Goal: Navigation & Orientation: Find specific page/section

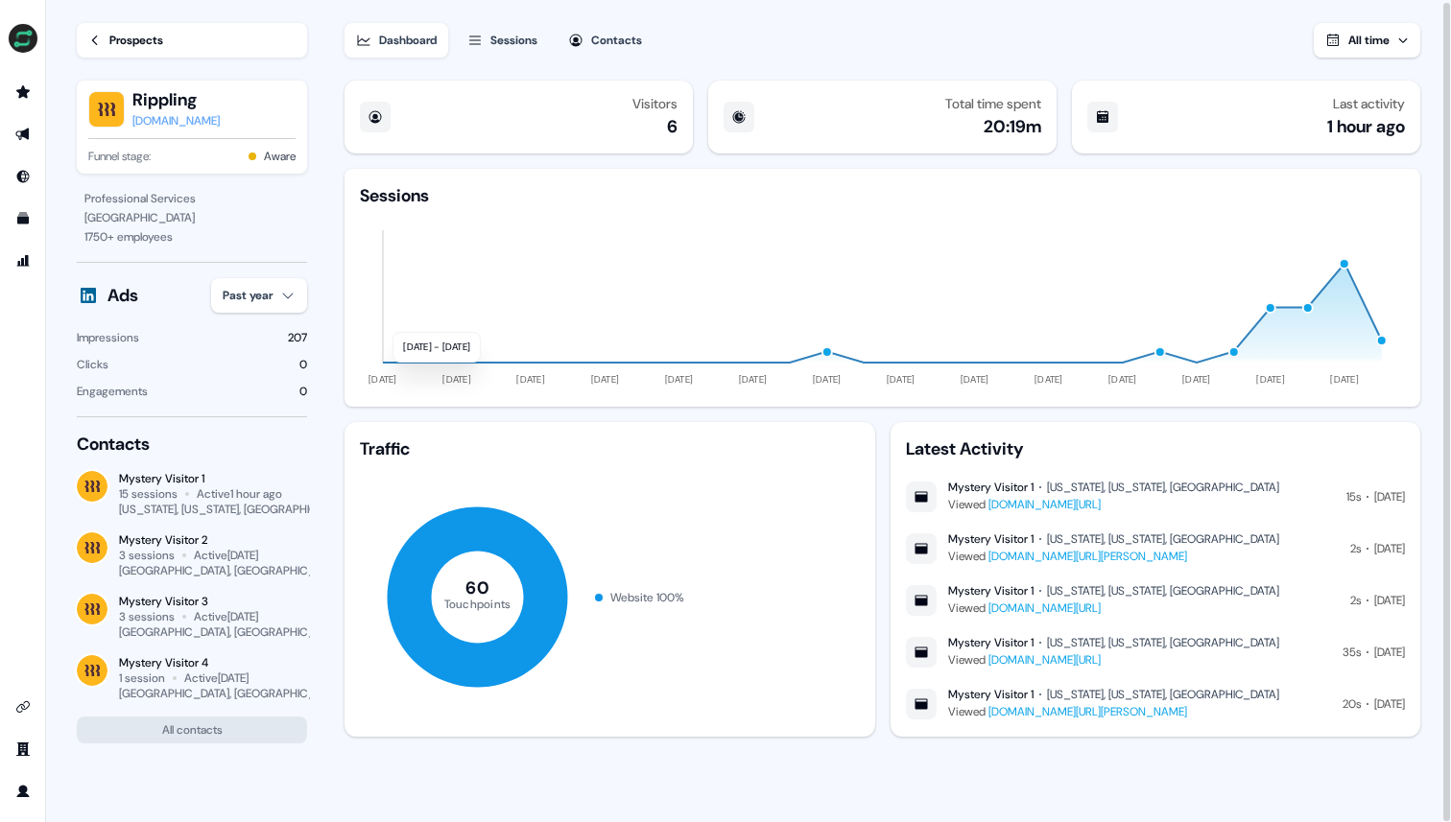
scroll to position [2, 0]
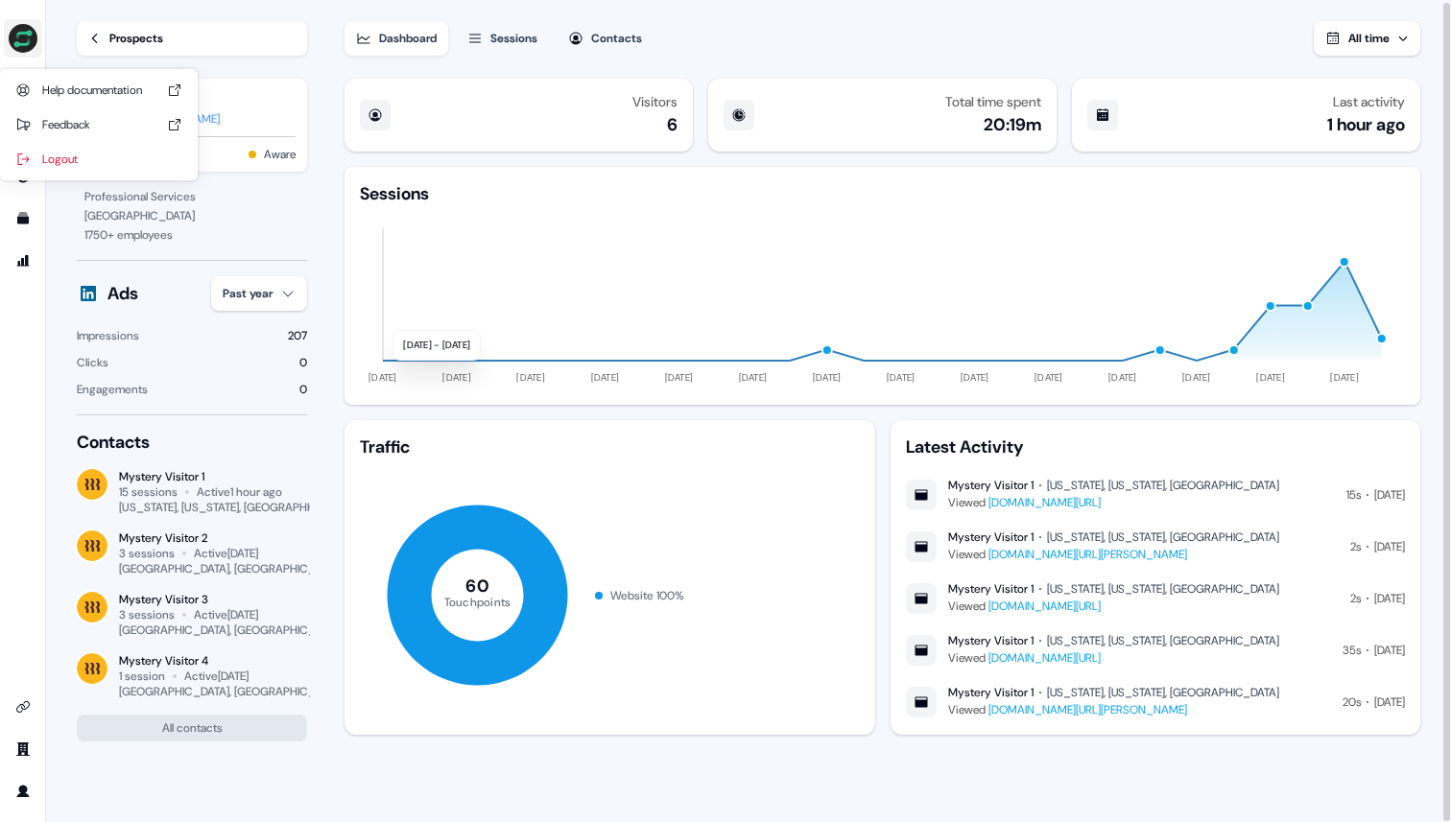
click at [30, 43] on img "side nav menu" at bounding box center [23, 38] width 31 height 31
click at [18, 40] on img "side nav menu" at bounding box center [23, 38] width 31 height 31
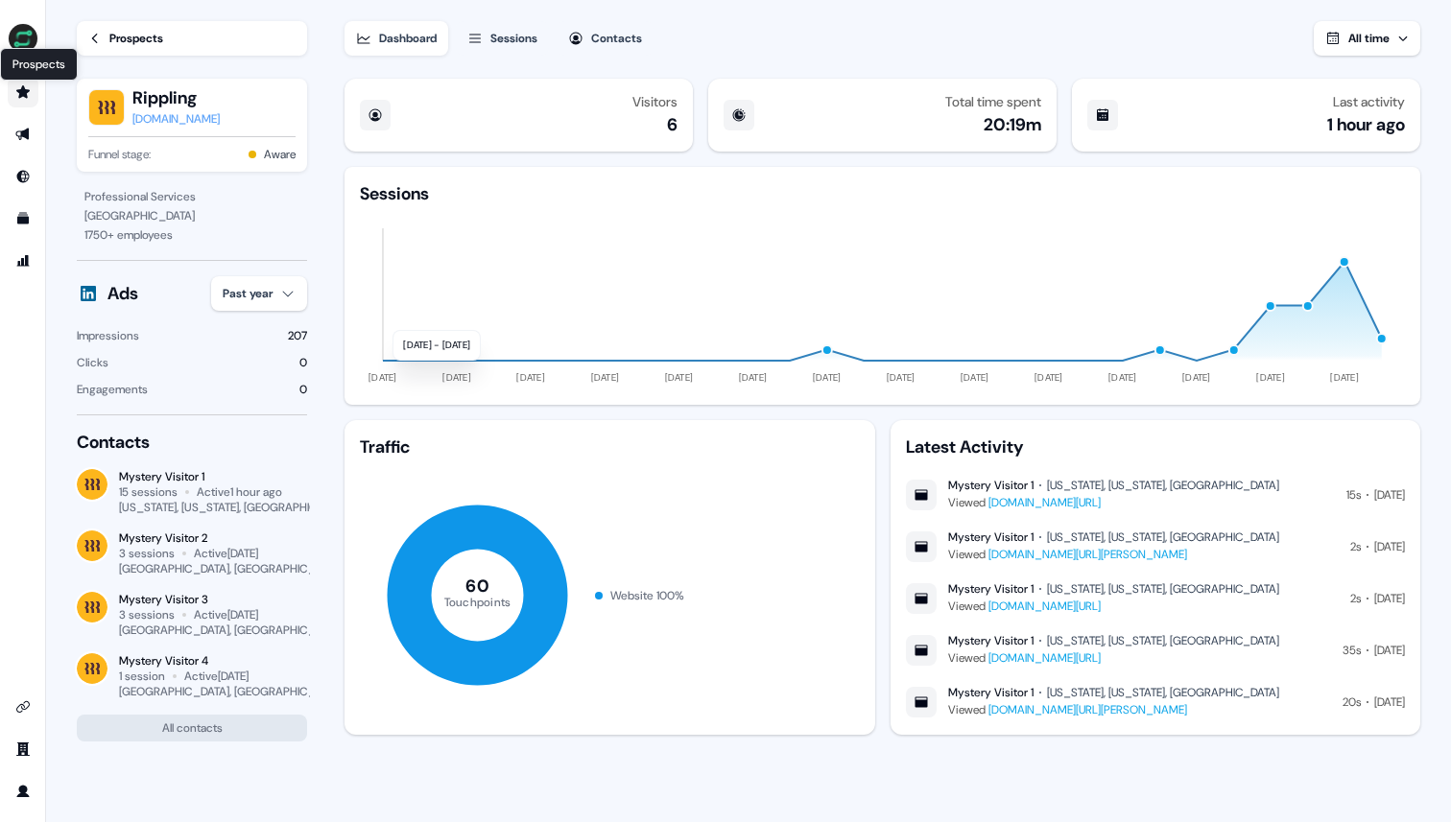
click at [29, 100] on link "Prospects Prospects" at bounding box center [23, 92] width 31 height 31
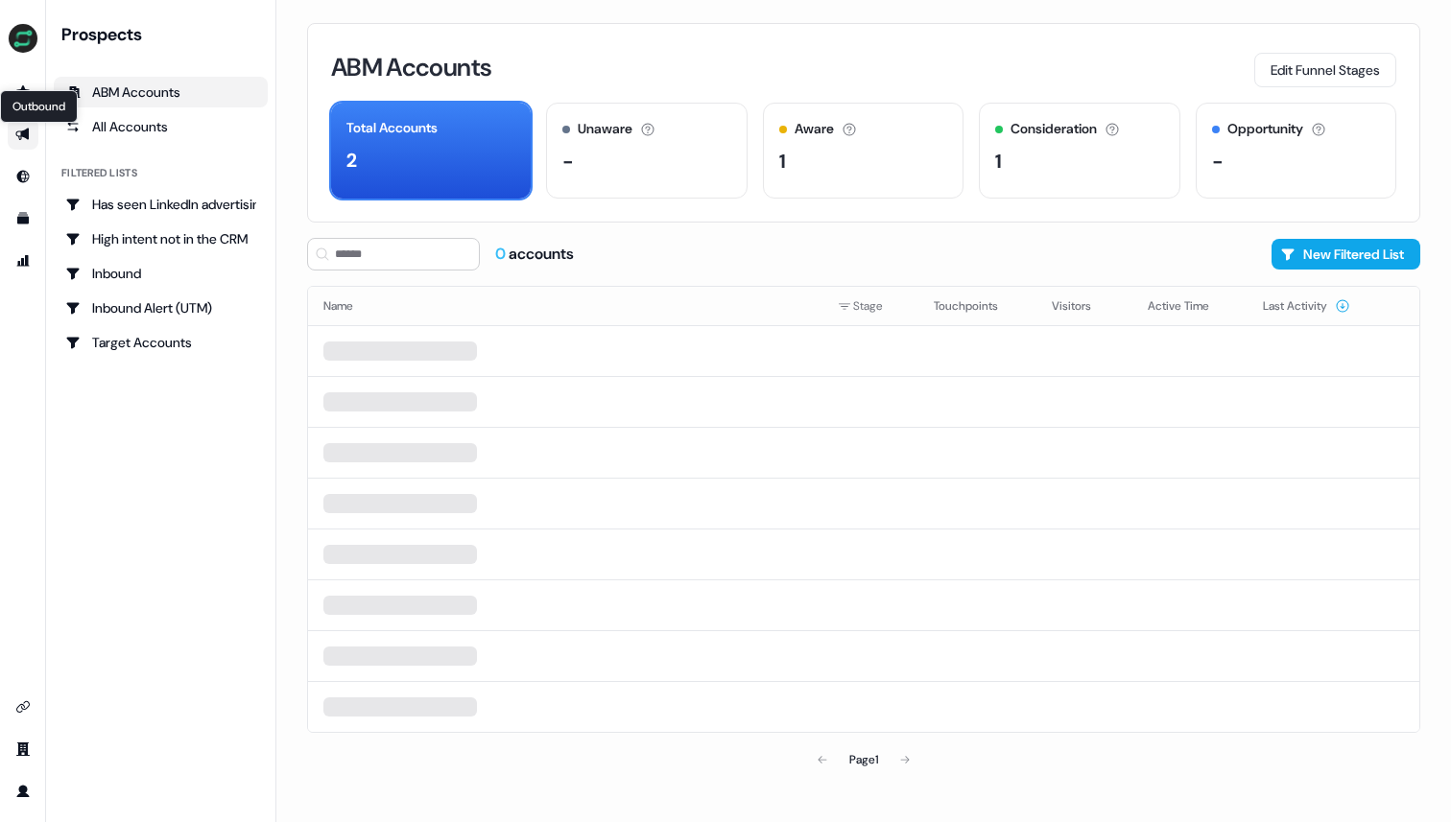
click at [24, 138] on icon "Go to outbound experience" at bounding box center [22, 134] width 15 height 15
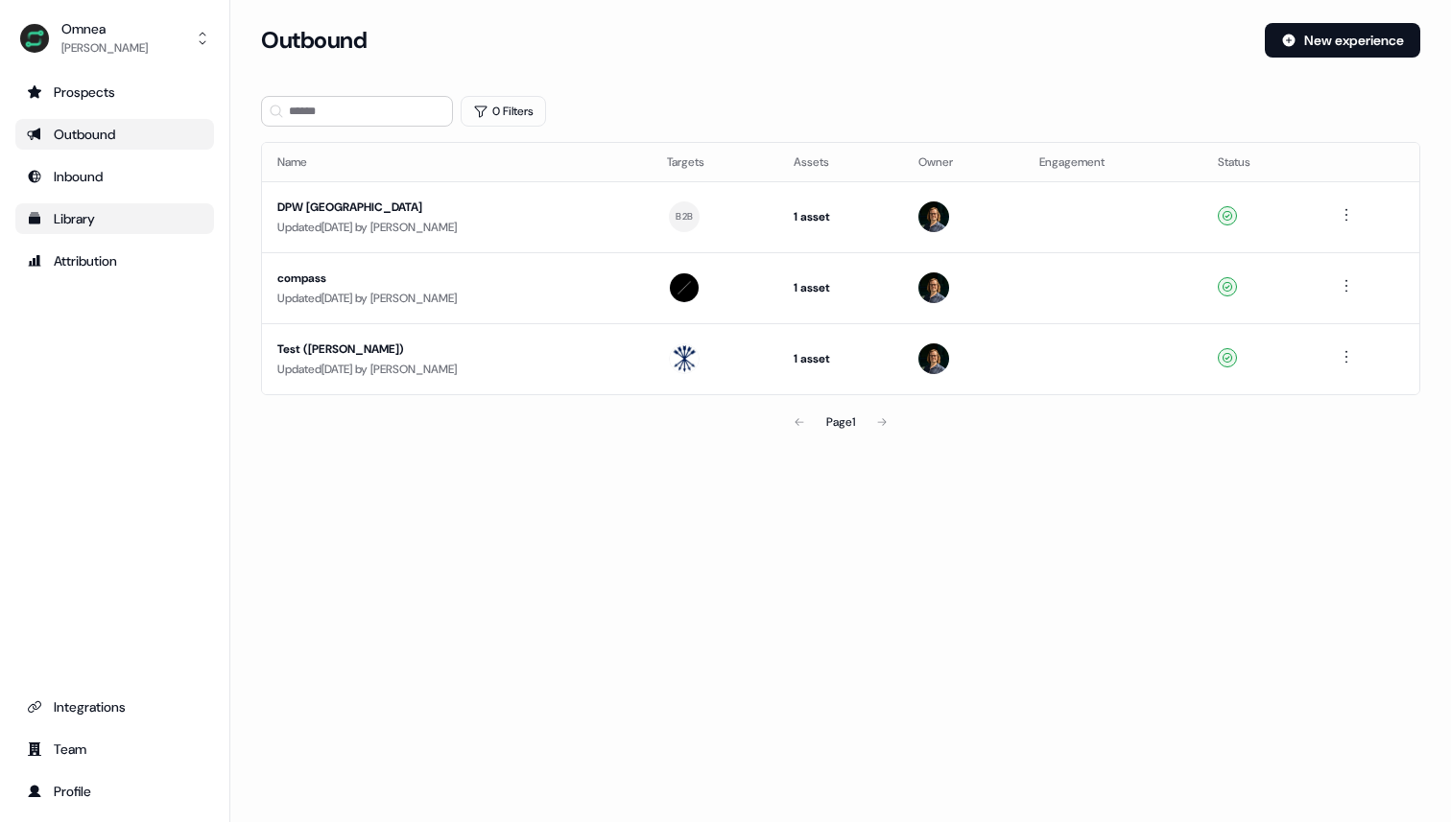
click at [87, 231] on link "Library" at bounding box center [114, 218] width 199 height 31
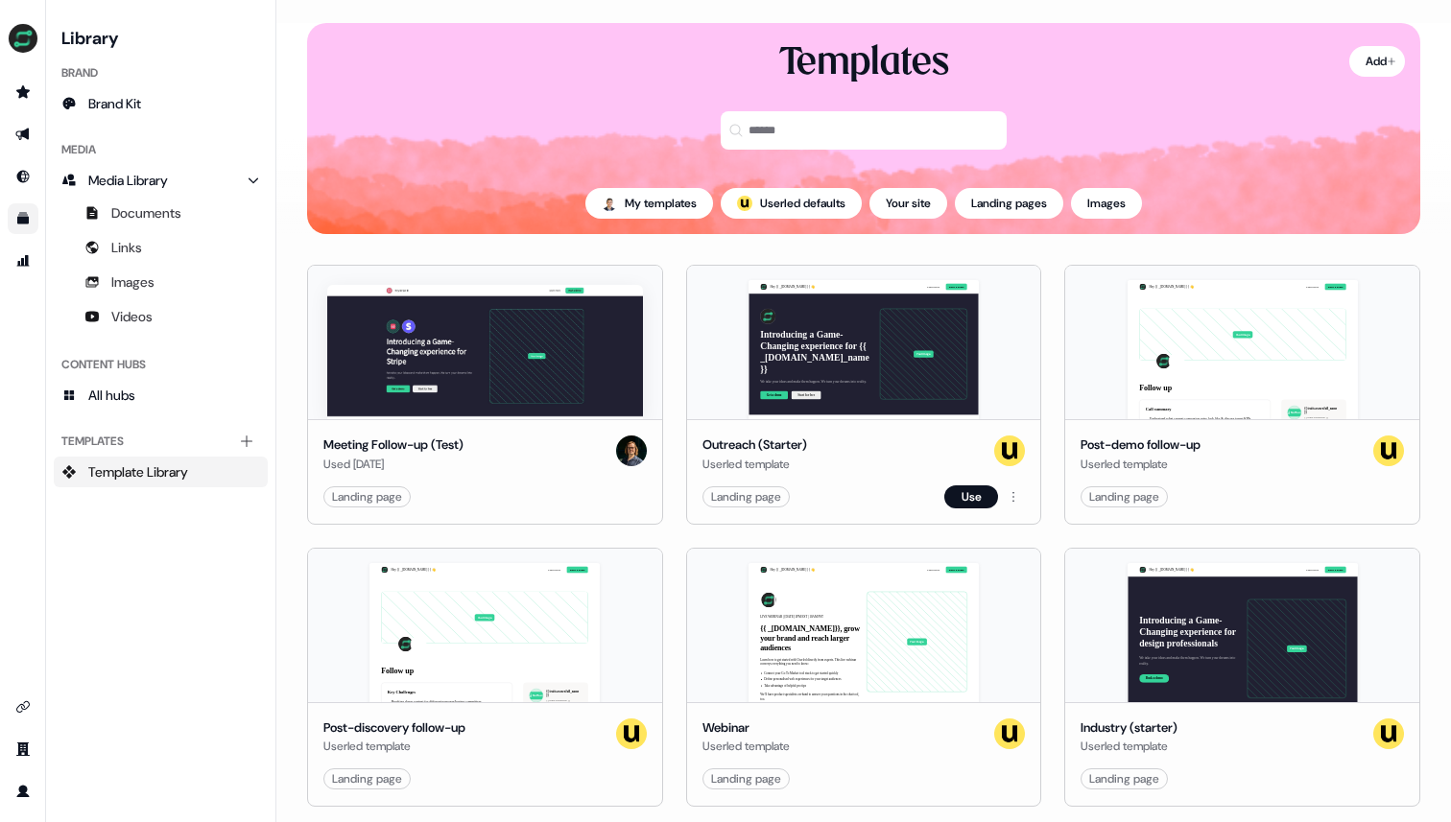
click at [754, 356] on div "Hey {{ _[DOMAIN_NAME] }} 👋 Learn more Book a demo Introducing a Game-Changing e…" at bounding box center [864, 342] width 354 height 153
click at [865, 277] on div "Hey {{ _[DOMAIN_NAME] }} 👋 Learn more Book a demo Introducing a Game-Changing e…" at bounding box center [864, 342] width 354 height 153
click at [954, 320] on div "Hey {{ _[DOMAIN_NAME] }} 👋 Learn more Book a demo Introducing a Game-Changing e…" at bounding box center [864, 342] width 354 height 153
